Goal: Navigation & Orientation: Go to known website

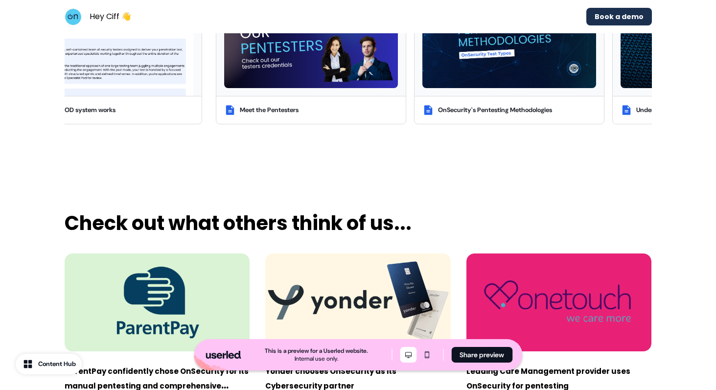
scroll to position [1964, 0]
